Goal: Task Accomplishment & Management: Manage account settings

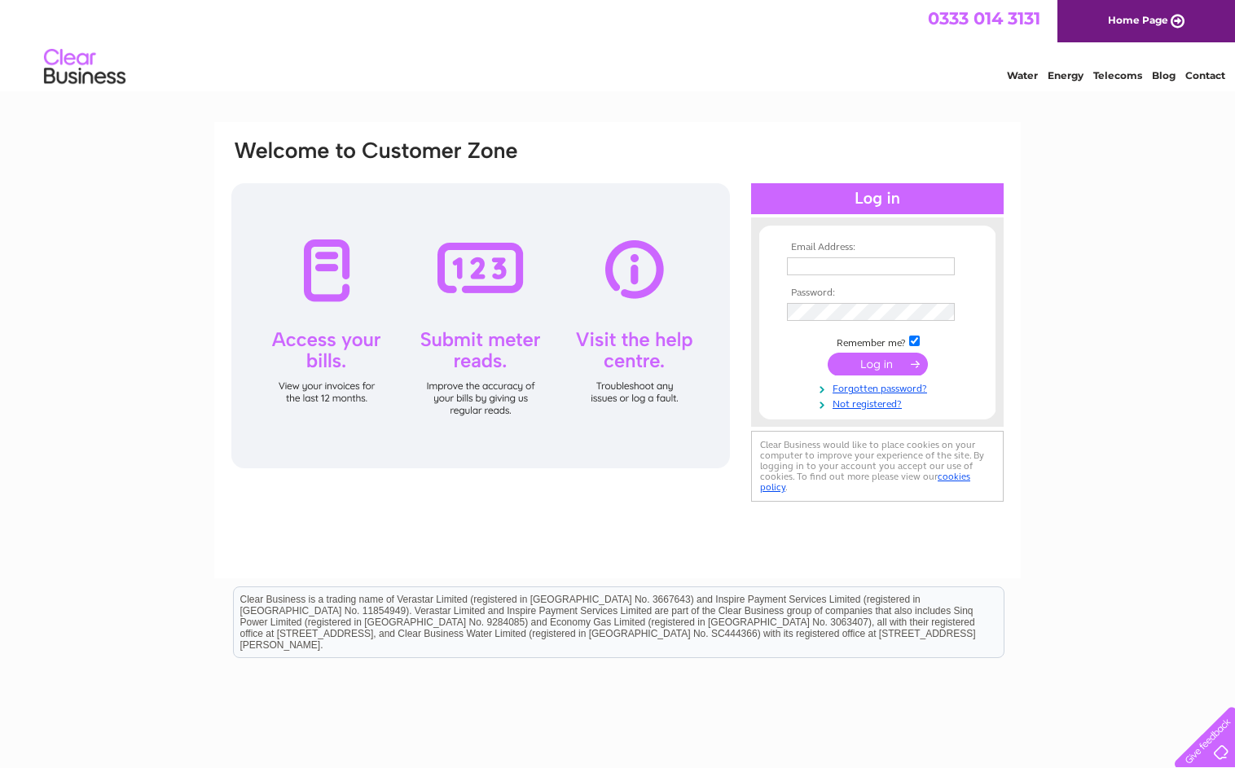
type input "[PERSON_NAME][EMAIL_ADDRESS][DOMAIN_NAME]"
click at [864, 359] on input "submit" at bounding box center [877, 364] width 100 height 23
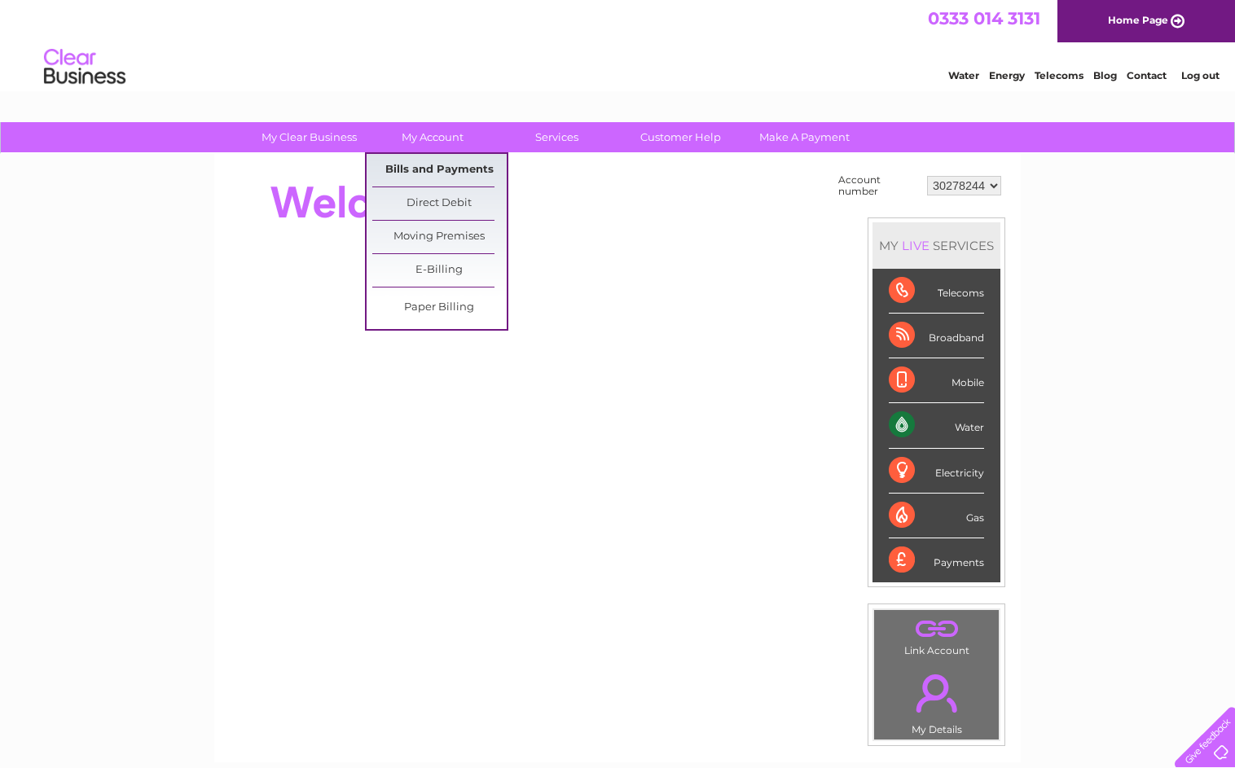
click at [439, 170] on link "Bills and Payments" at bounding box center [439, 170] width 134 height 33
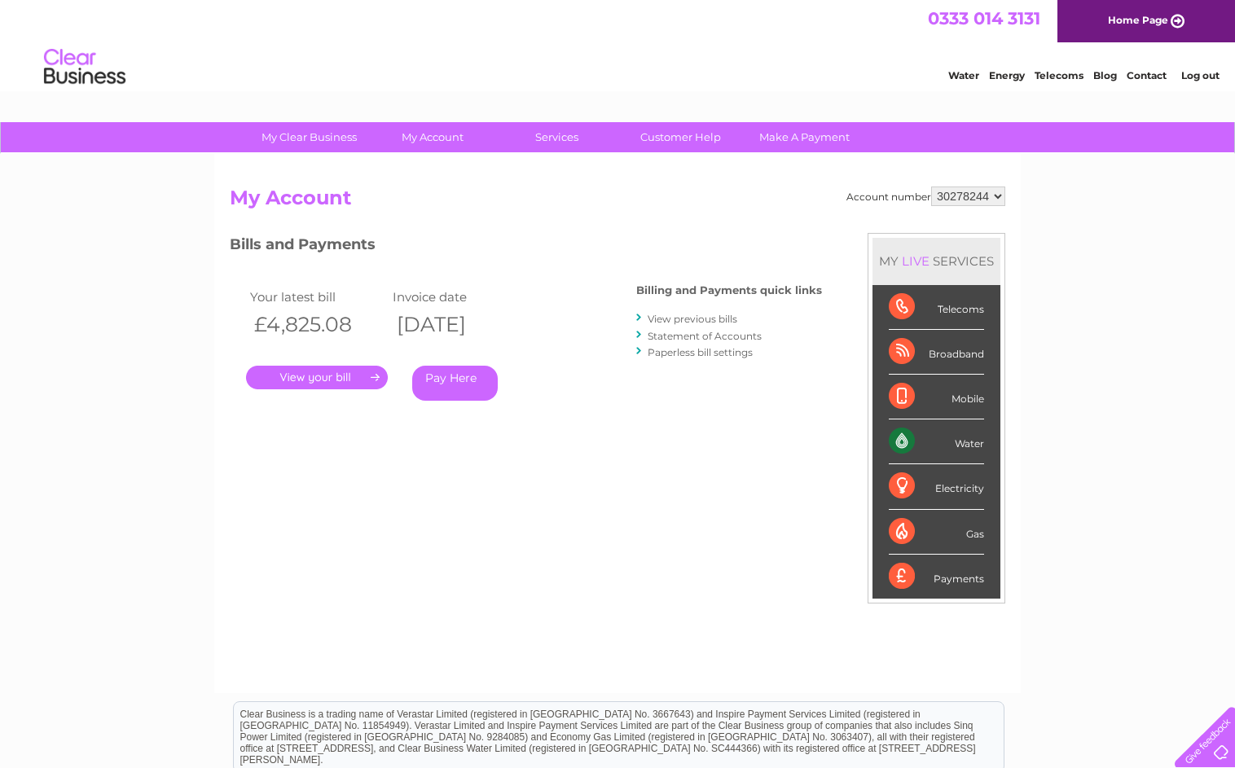
click at [305, 381] on link "." at bounding box center [317, 378] width 142 height 24
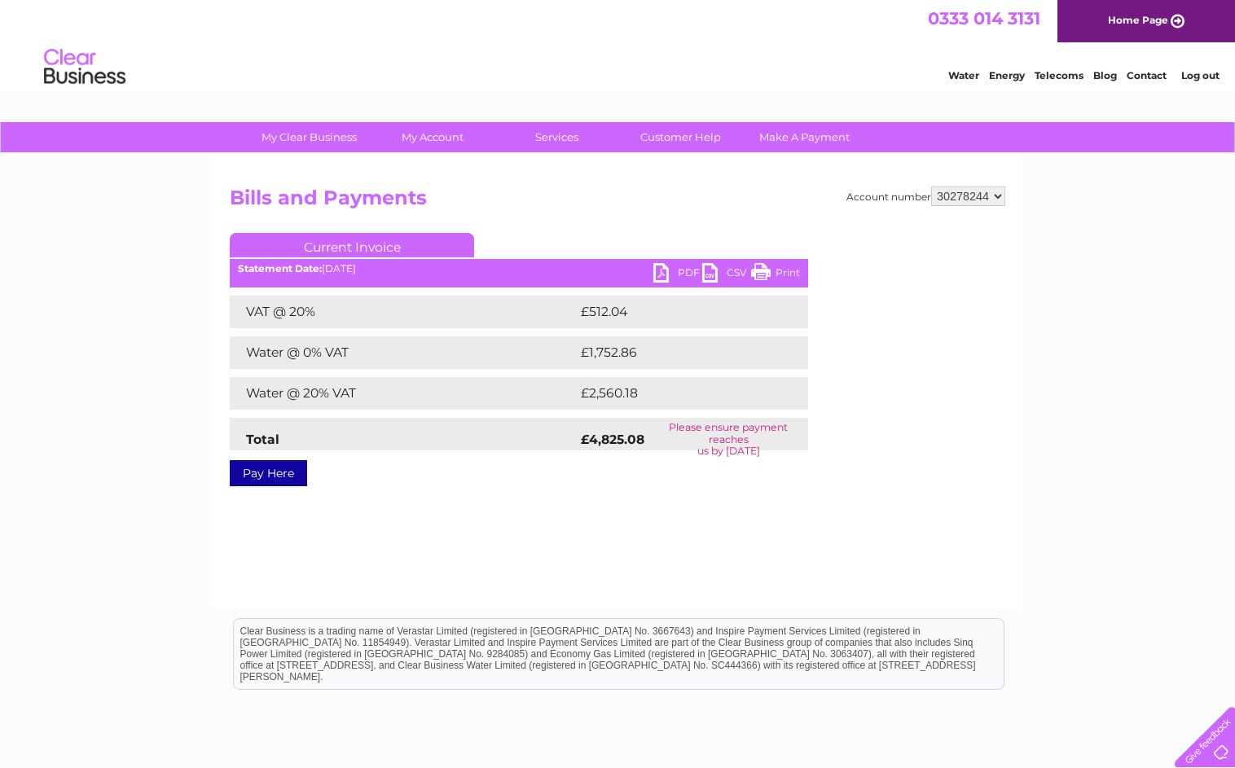
click at [660, 272] on link "PDF" at bounding box center [677, 275] width 49 height 24
